Goal: Task Accomplishment & Management: Manage account settings

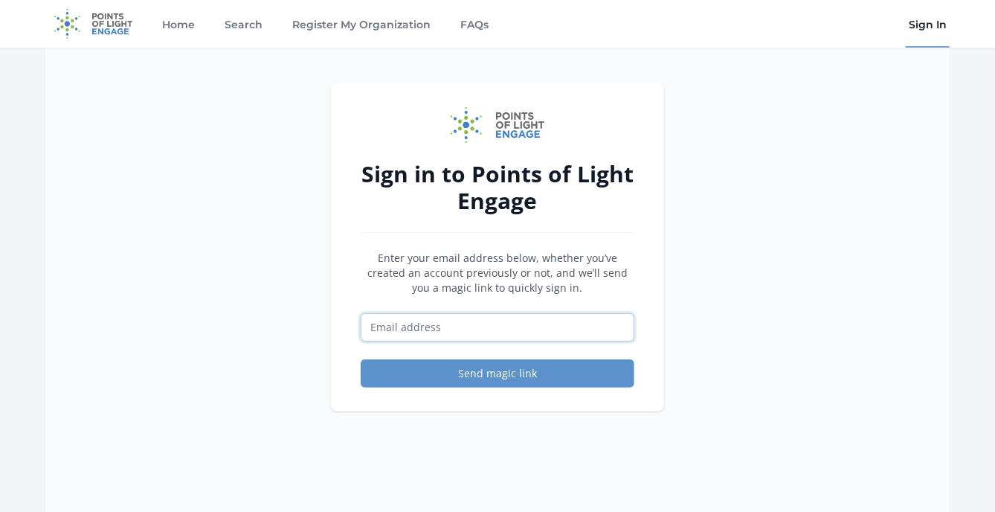
click at [402, 322] on input "Email address" at bounding box center [498, 327] width 274 height 28
click at [412, 330] on input "Email address" at bounding box center [498, 327] width 274 height 28
type input "dalexander@pointsoflight.org"
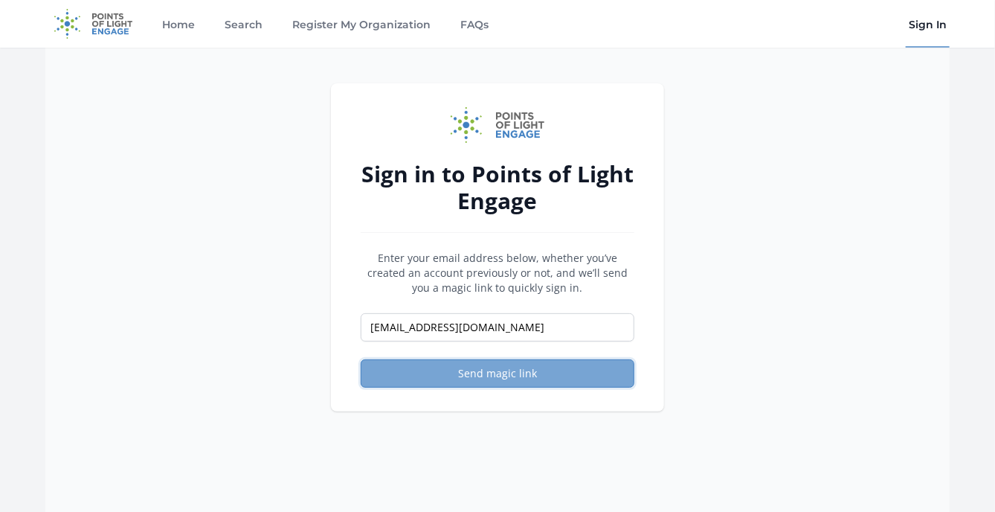
click at [482, 371] on button "Send magic link" at bounding box center [498, 373] width 274 height 28
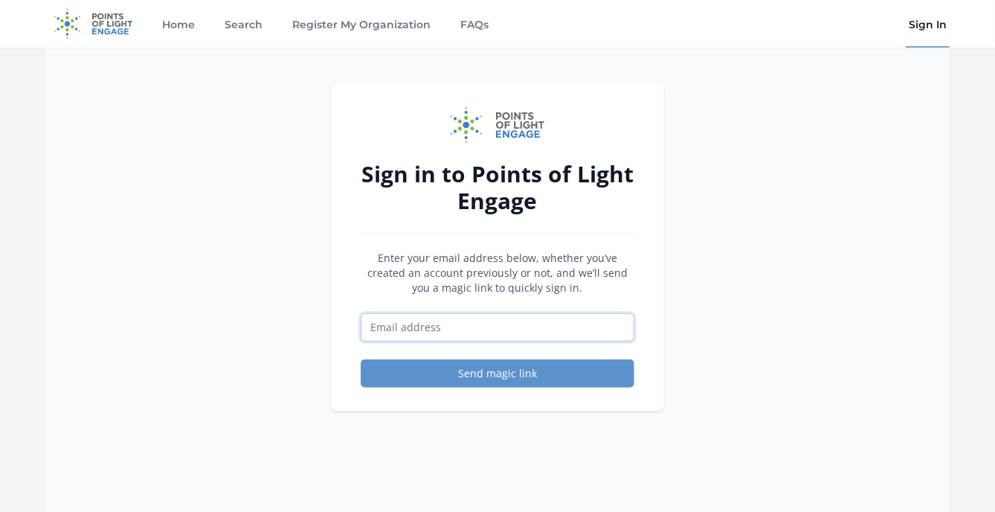
click at [394, 333] on input "Email address" at bounding box center [498, 327] width 274 height 28
type input "[EMAIL_ADDRESS][DOMAIN_NAME]"
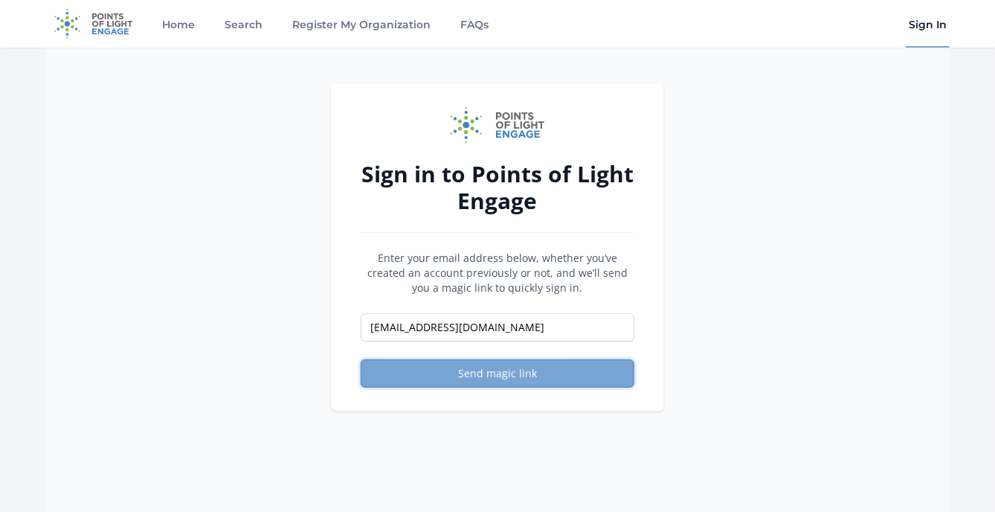
click at [443, 371] on button "Send magic link" at bounding box center [498, 373] width 274 height 28
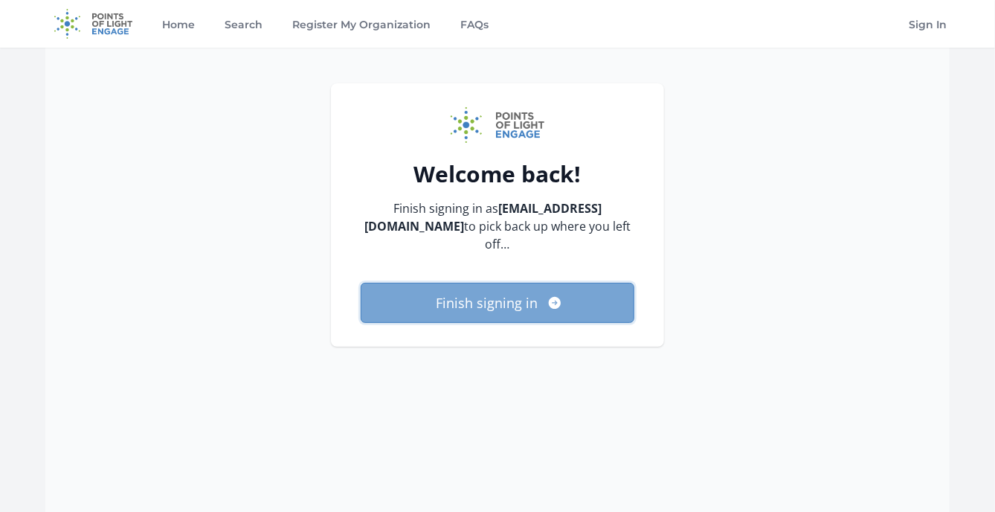
click at [452, 296] on button "Finish signing in" at bounding box center [498, 303] width 274 height 40
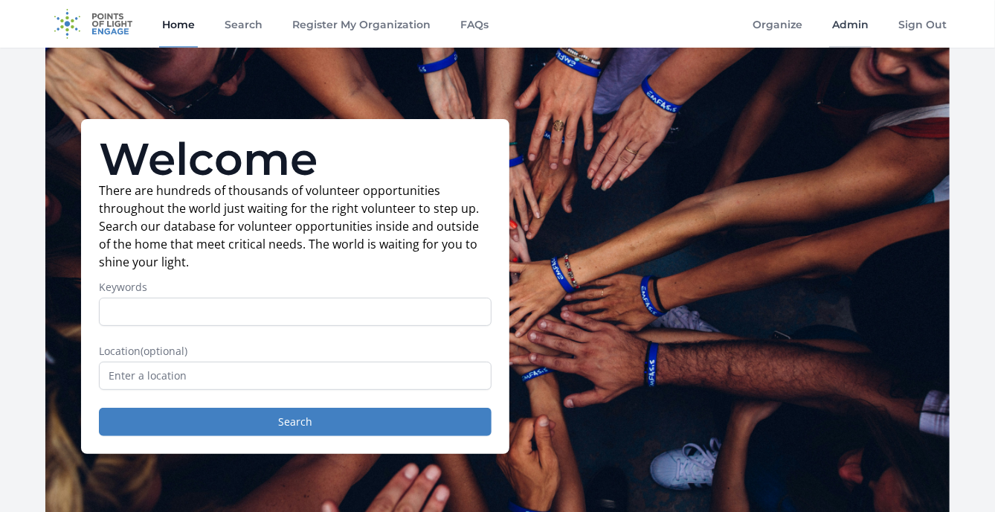
click at [846, 20] on link "Admin" at bounding box center [851, 24] width 42 height 48
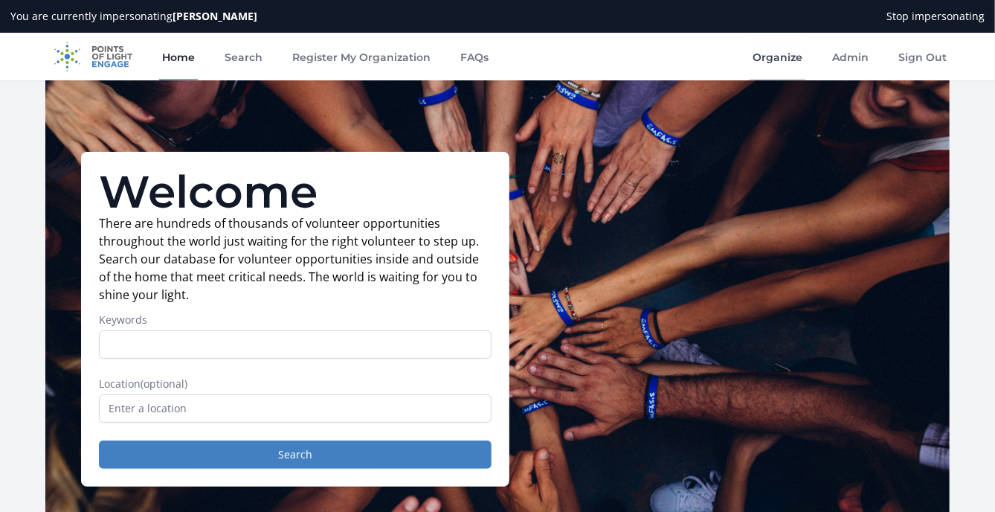
click at [779, 61] on link "Organize" at bounding box center [778, 57] width 56 height 48
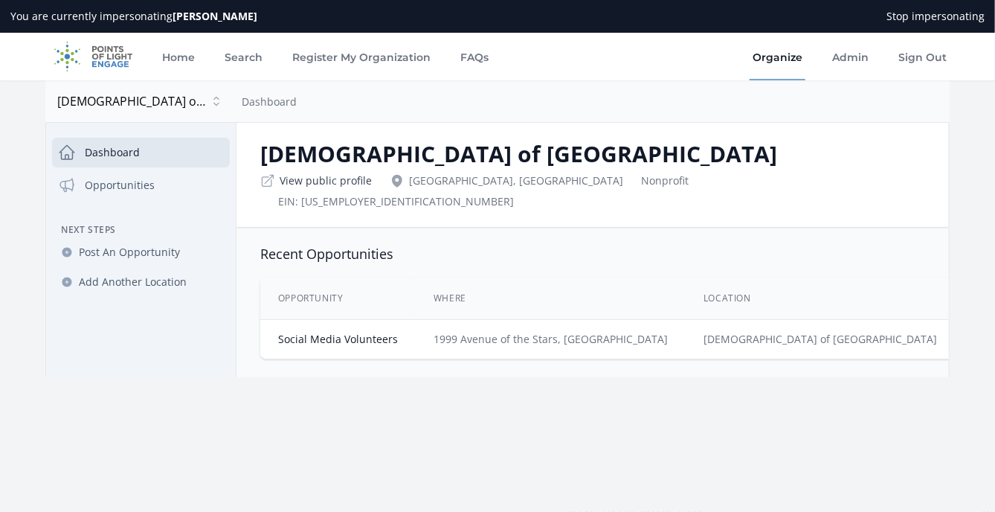
click at [333, 178] on link "View public profile" at bounding box center [326, 180] width 92 height 15
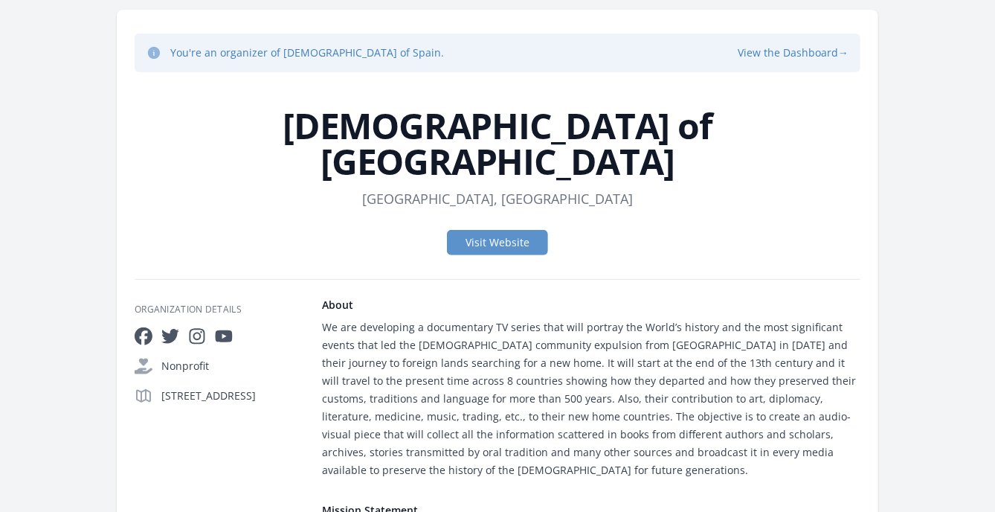
scroll to position [87, 0]
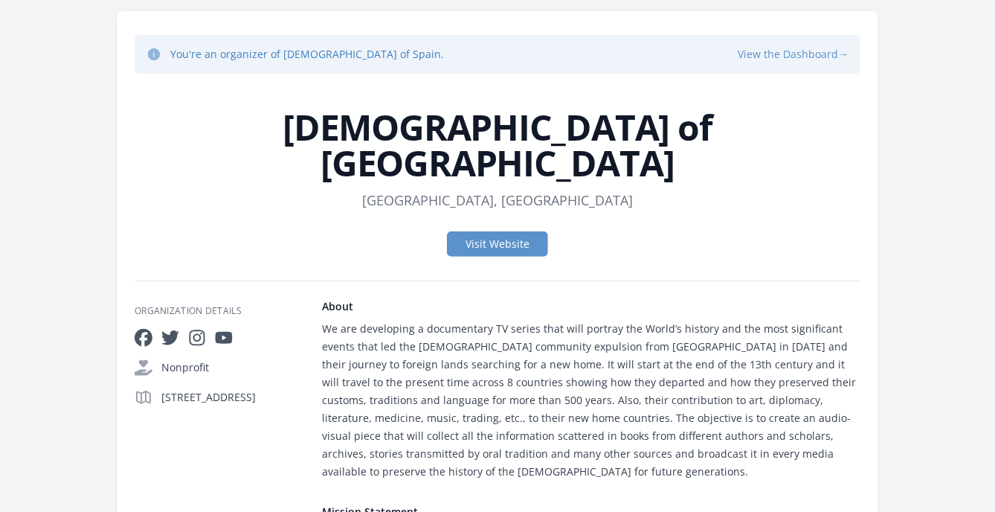
click at [789, 50] on button "View the Dashboard →" at bounding box center [793, 54] width 111 height 15
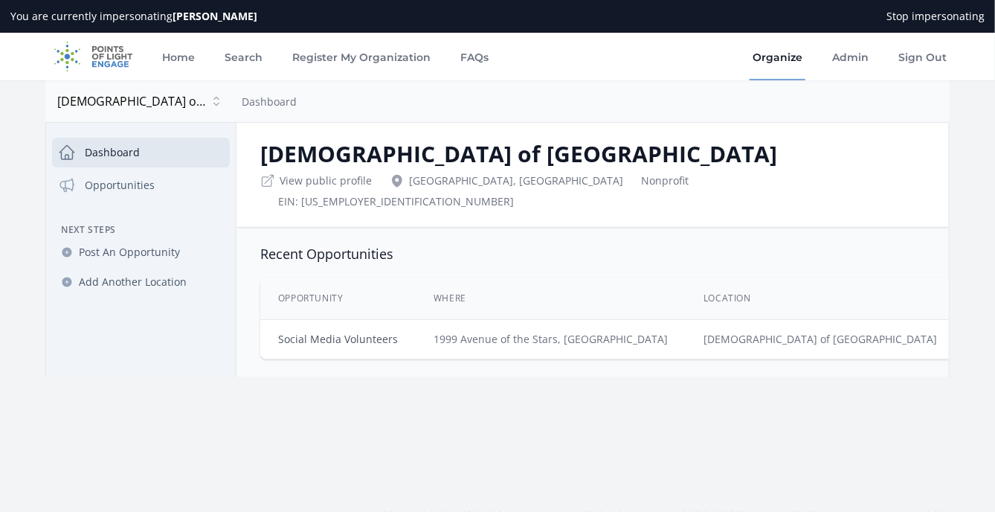
click at [348, 332] on link "Social Media Volunteers" at bounding box center [338, 339] width 120 height 14
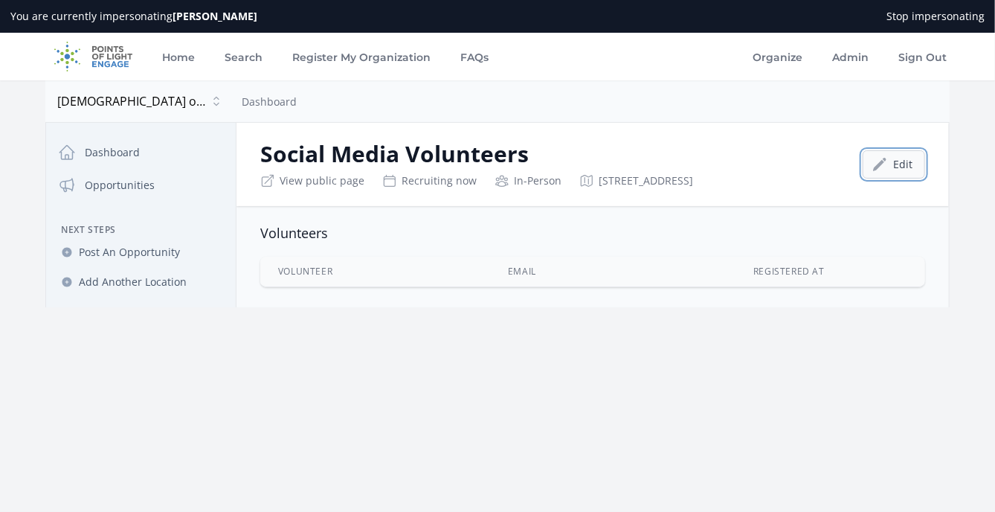
click at [889, 160] on link "Edit" at bounding box center [894, 164] width 62 height 28
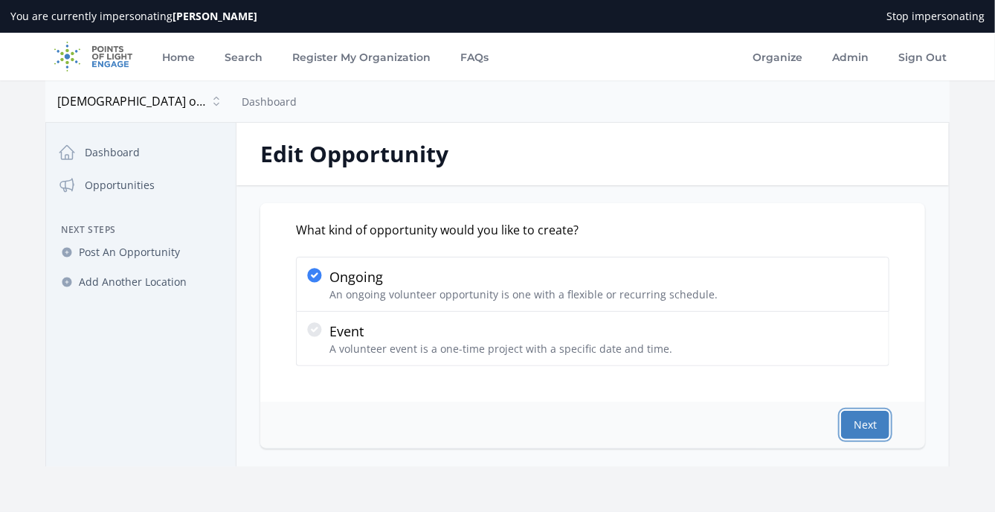
click at [856, 416] on button "Next" at bounding box center [865, 425] width 48 height 28
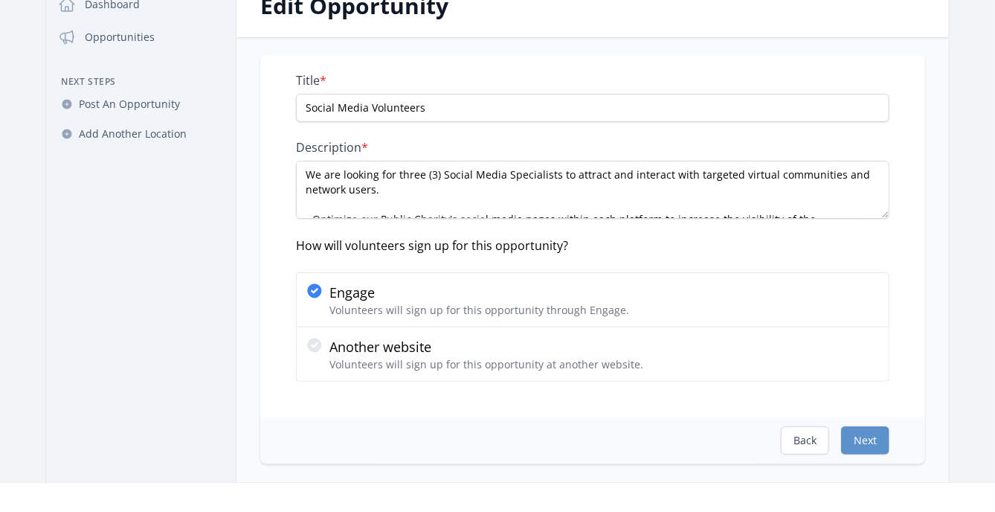
scroll to position [149, 0]
click at [857, 429] on button "Next" at bounding box center [865, 440] width 48 height 28
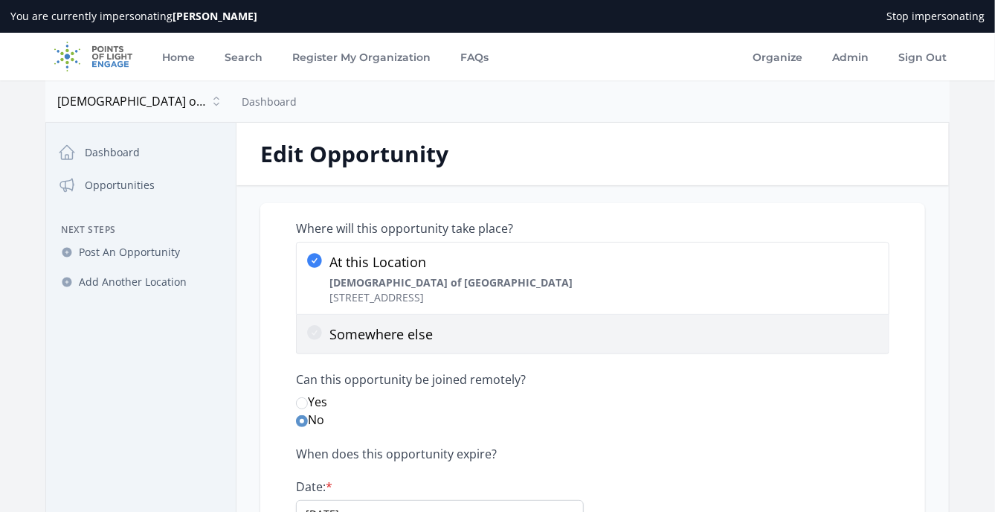
click at [318, 327] on icon at bounding box center [314, 332] width 15 height 15
click at [0, 0] on input "Somewhere else" at bounding box center [0, 0] width 0 height 0
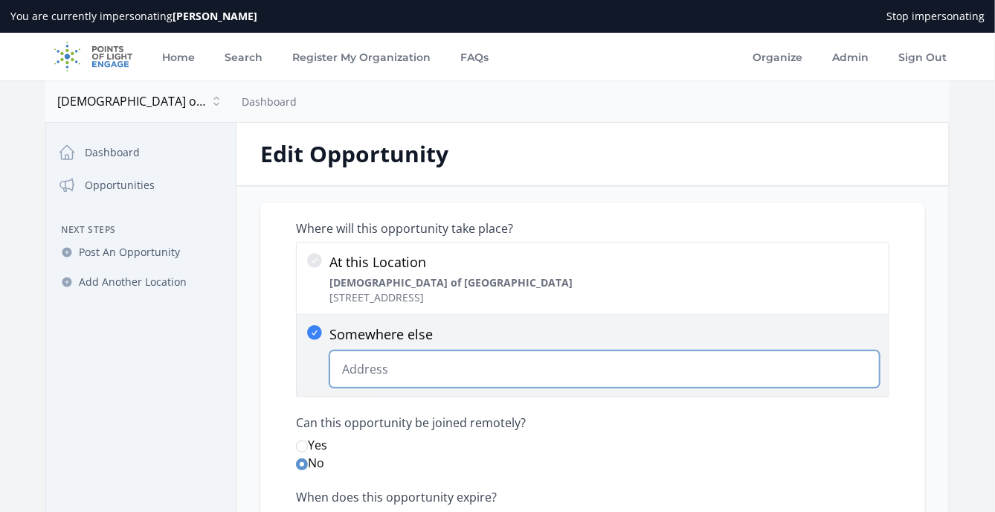
click at [372, 364] on input "Somewhere else 1999 Avenue of the Stars, [GEOGRAPHIC_DATA] Change Predictions" at bounding box center [605, 368] width 551 height 37
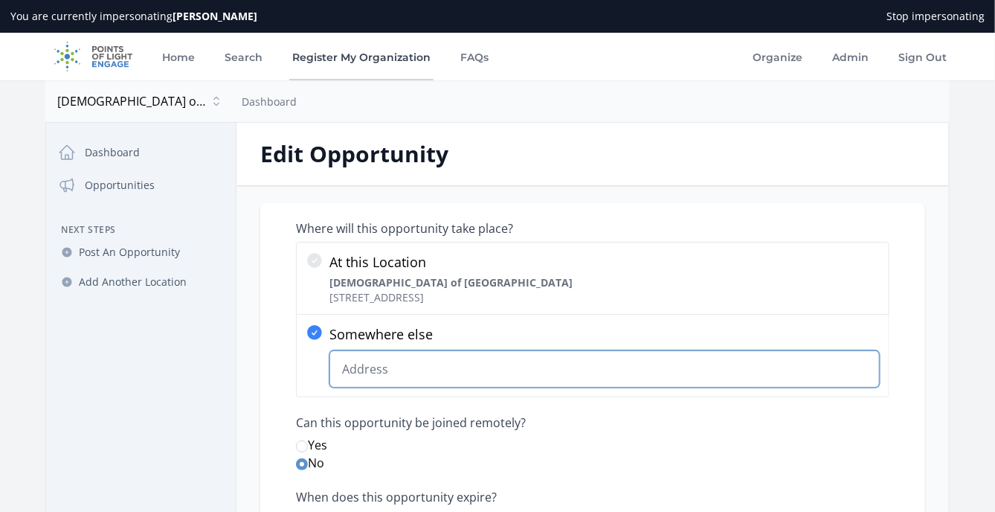
paste input "[STREET_ADDRESS]"
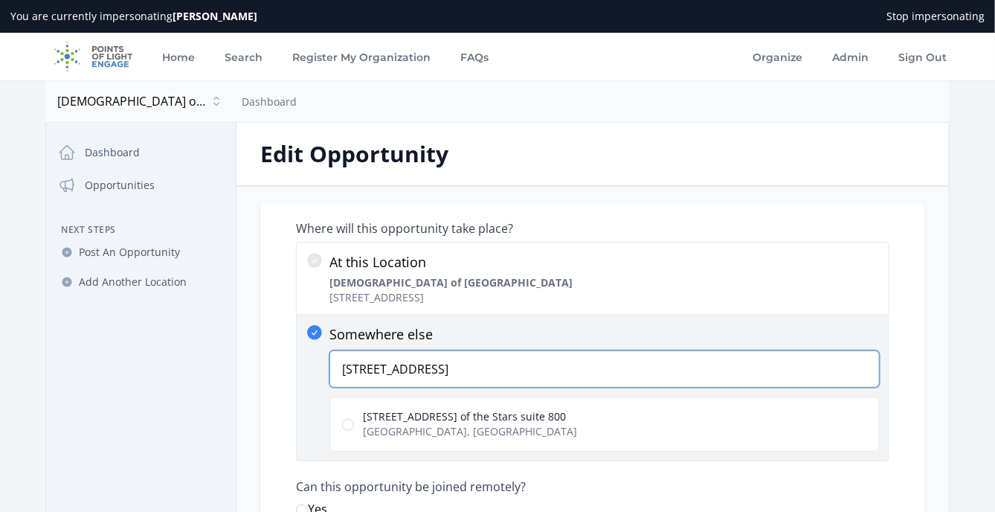
type input "[STREET_ADDRESS]"
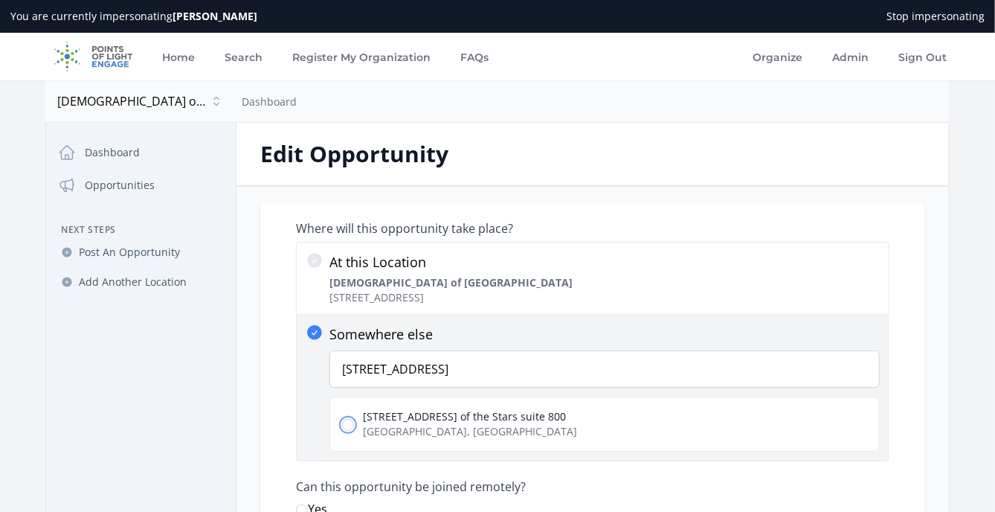
click at [345, 425] on input "[STREET_ADDRESS] of the Stars suite 800 [GEOGRAPHIC_DATA], [GEOGRAPHIC_DATA]" at bounding box center [348, 425] width 12 height 12
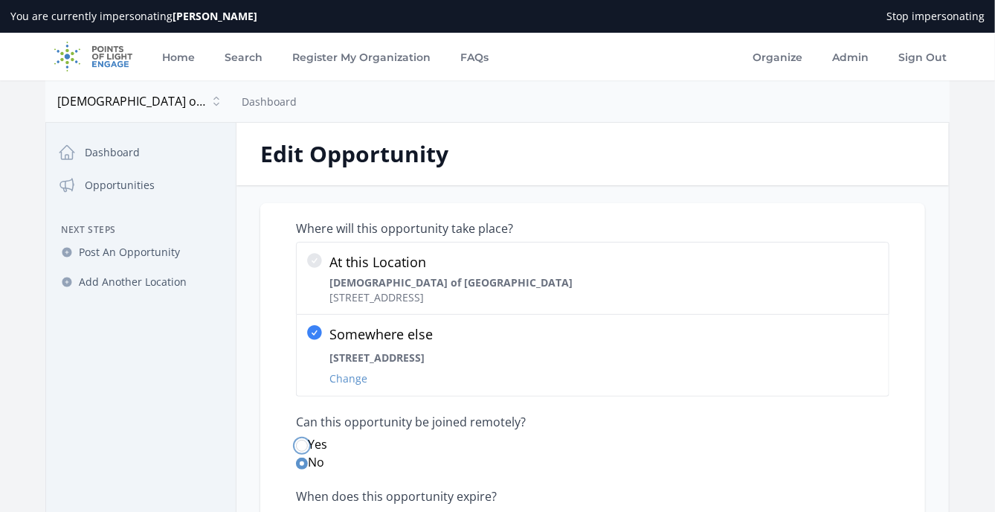
click at [304, 444] on input "Yes" at bounding box center [302, 446] width 12 height 12
radio input "true"
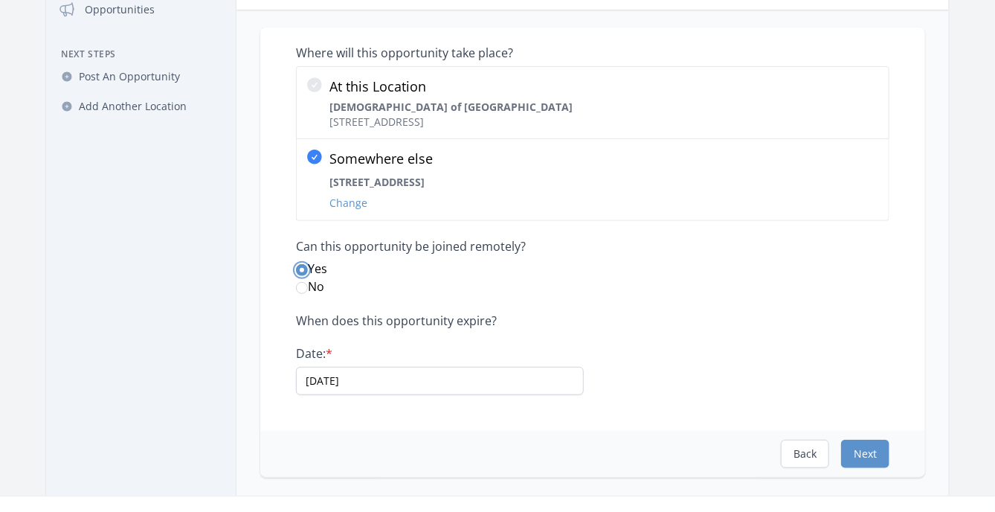
scroll to position [174, 0]
click at [860, 446] on button "Next" at bounding box center [865, 455] width 48 height 28
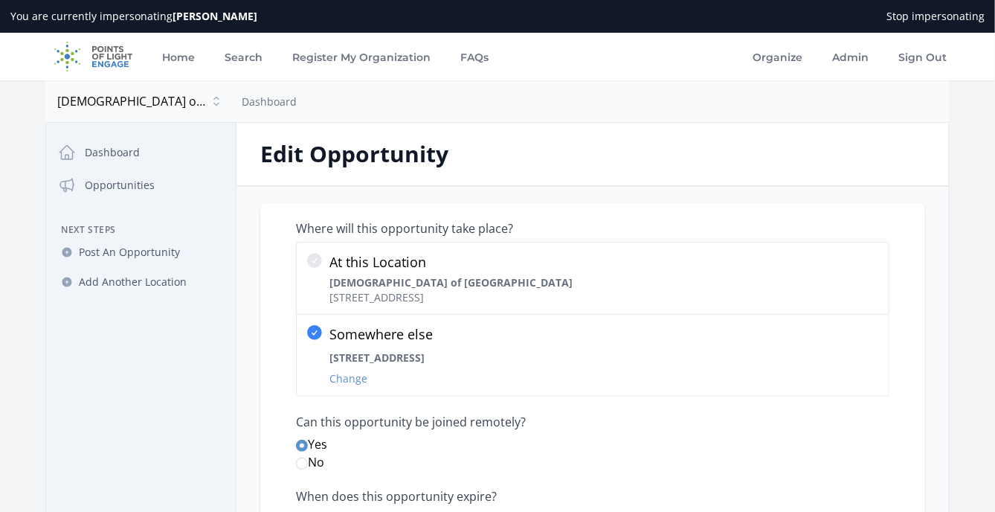
select select "Court-Ordered Eligible"
select select "All Ages"
select select "Marketing"
select select "Social Media"
select select "Arts & Culture"
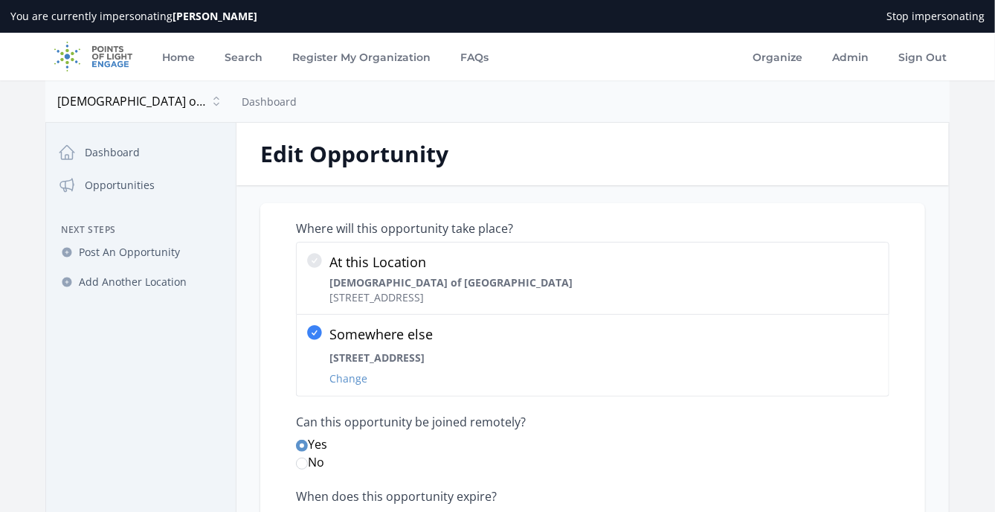
select select "Peace, Justice and Strong Institutions"
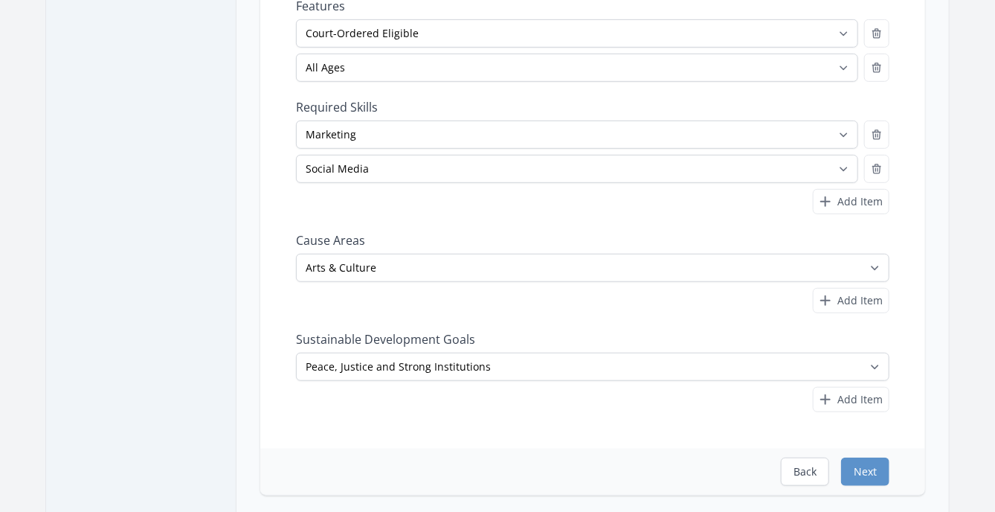
scroll to position [341, 0]
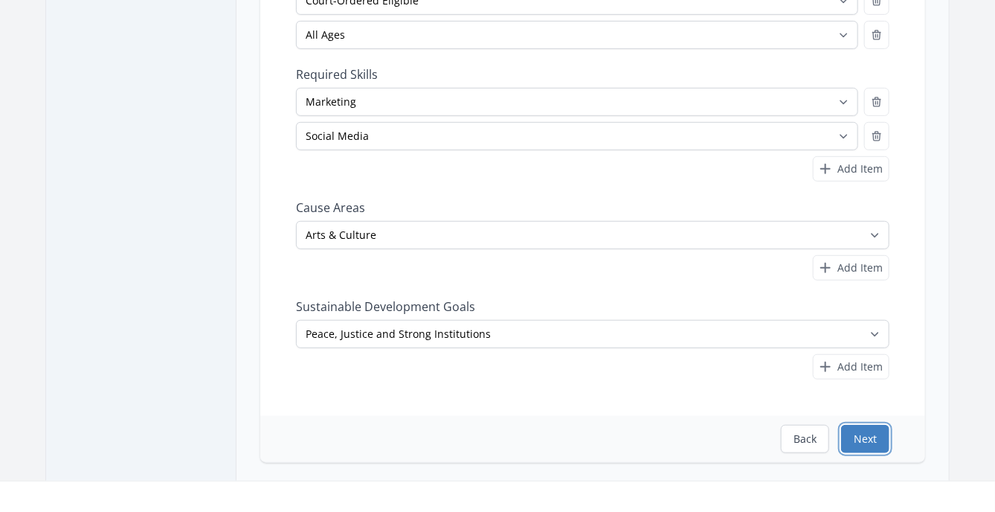
click at [867, 433] on button "Next" at bounding box center [865, 439] width 48 height 28
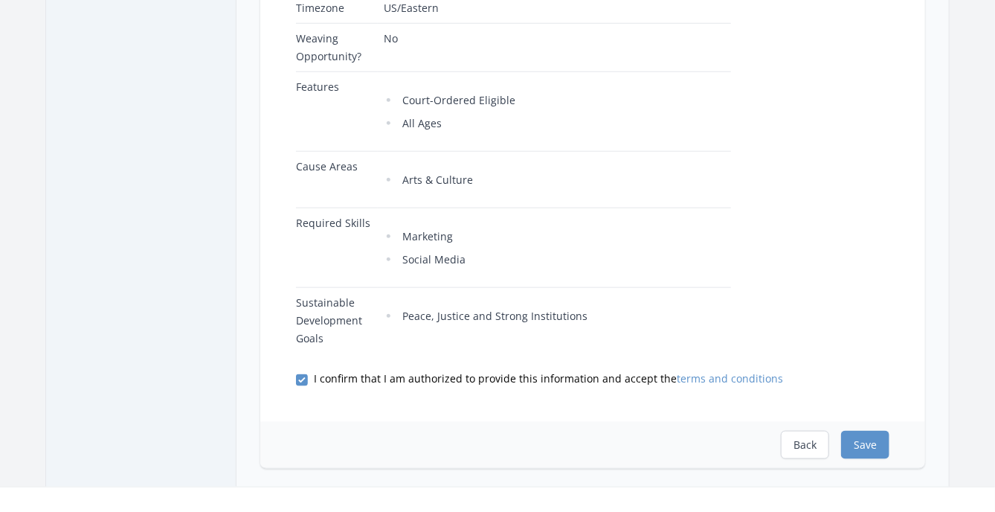
scroll to position [608, 0]
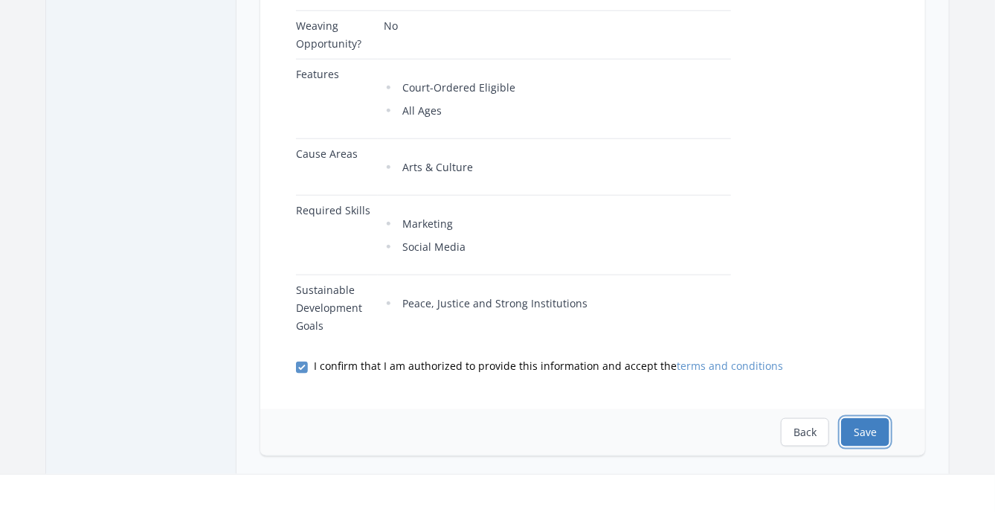
click at [867, 431] on button "Save" at bounding box center [865, 432] width 48 height 28
